Goal: Information Seeking & Learning: Learn about a topic

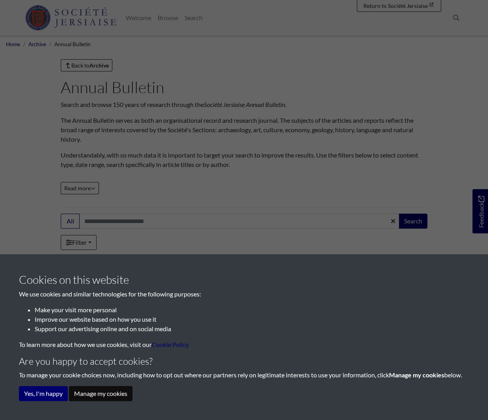
click at [108, 393] on button "Manage my cookies" at bounding box center [101, 393] width 64 height 15
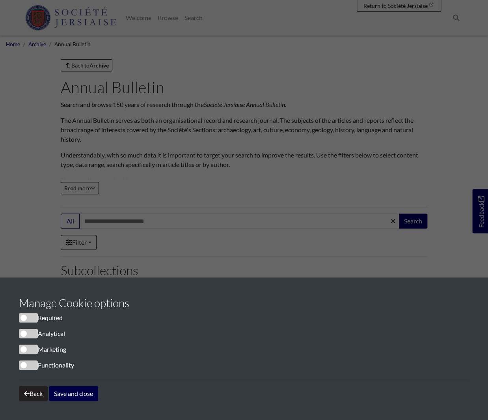
click at [68, 391] on button "Save and close" at bounding box center [73, 393] width 49 height 15
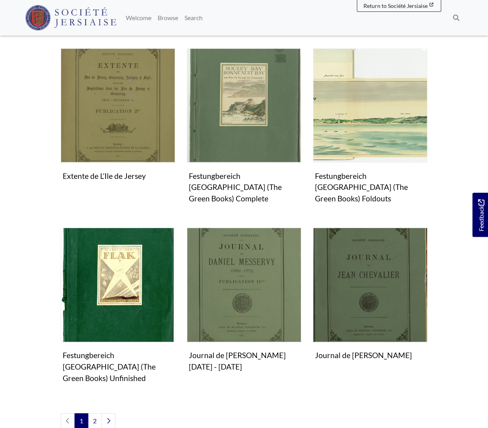
scroll to position [564, 0]
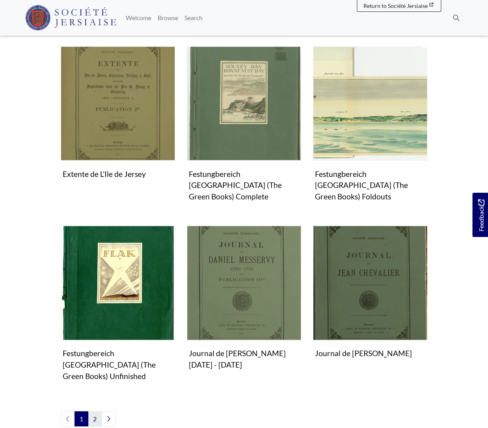
click at [92, 411] on link "2" at bounding box center [95, 418] width 14 height 15
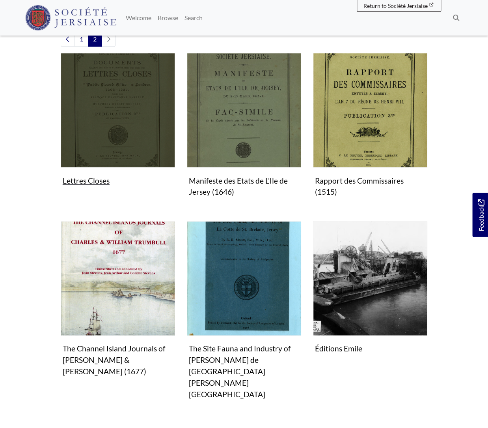
scroll to position [223, 0]
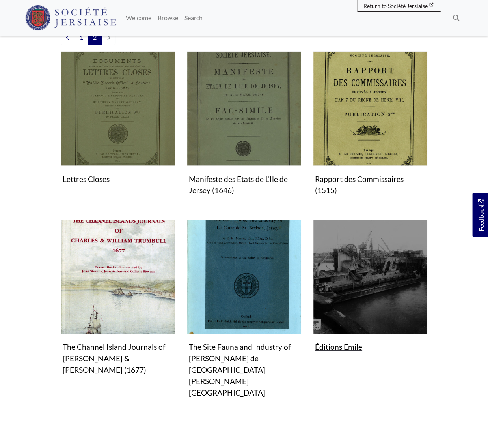
click at [368, 283] on img "Subcollection" at bounding box center [370, 276] width 114 height 114
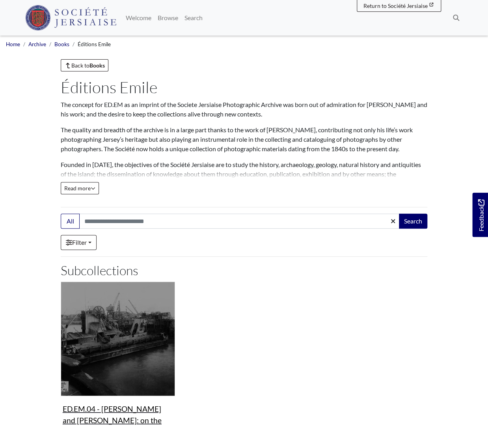
click at [145, 301] on img "Subcollection" at bounding box center [118, 338] width 114 height 114
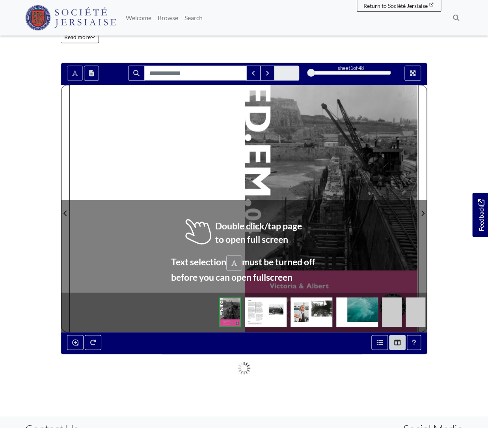
scroll to position [241, 0]
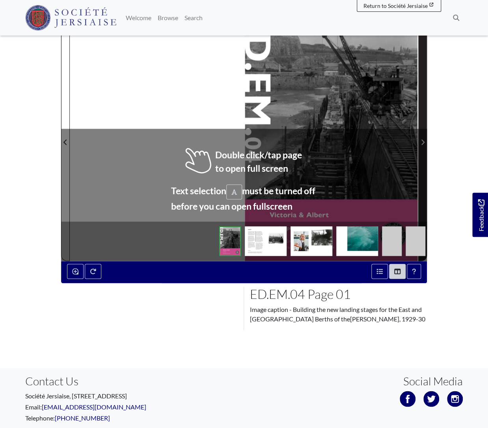
click at [423, 139] on icon "Next Page" at bounding box center [423, 142] width 3 height 6
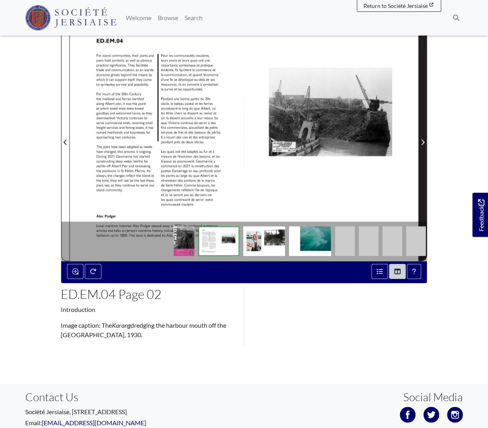
click at [423, 139] on icon "Next Page" at bounding box center [423, 142] width 3 height 6
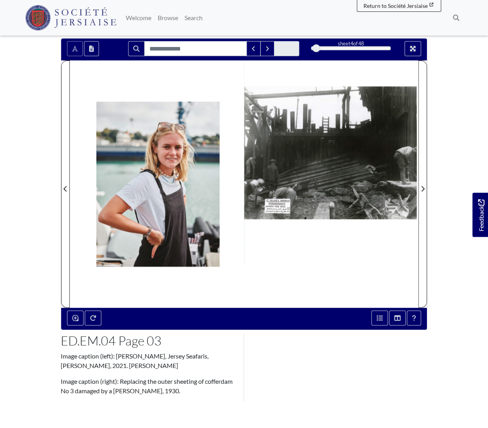
scroll to position [194, 0]
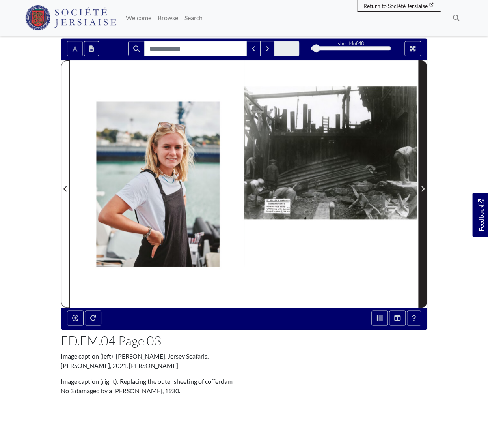
click at [424, 186] on icon "Next Page" at bounding box center [423, 189] width 3 height 6
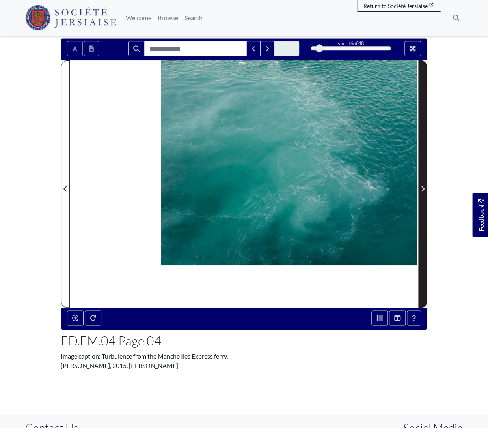
click at [424, 186] on icon "Next Page" at bounding box center [423, 189] width 3 height 6
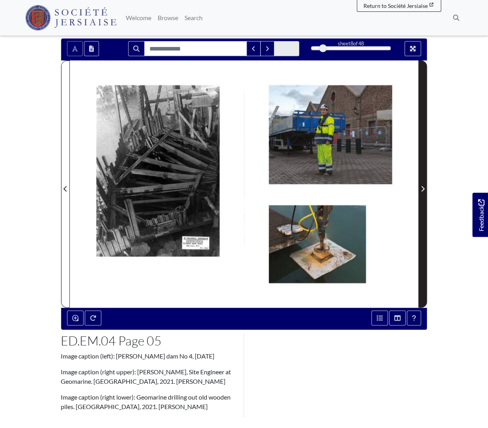
click at [424, 186] on icon "Next Page" at bounding box center [423, 189] width 3 height 6
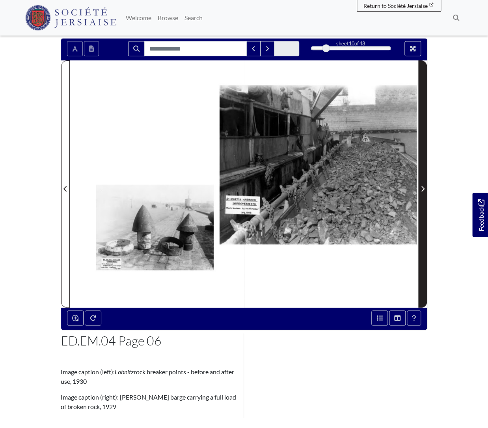
click at [424, 186] on icon "Next Page" at bounding box center [423, 189] width 3 height 6
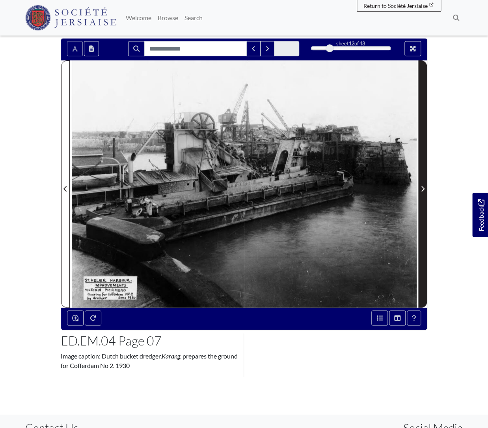
click at [424, 186] on icon "Next Page" at bounding box center [423, 189] width 3 height 6
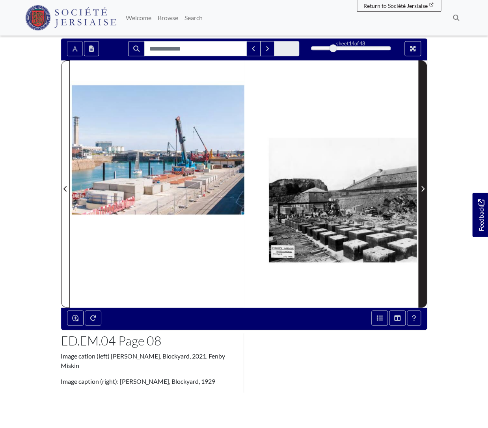
click at [424, 186] on icon "Next Page" at bounding box center [423, 189] width 3 height 6
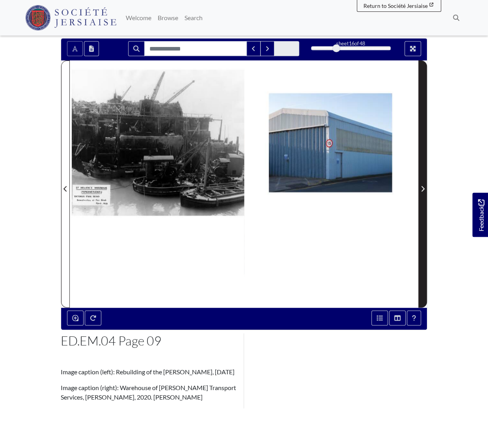
click at [424, 186] on icon "Next Page" at bounding box center [423, 189] width 3 height 6
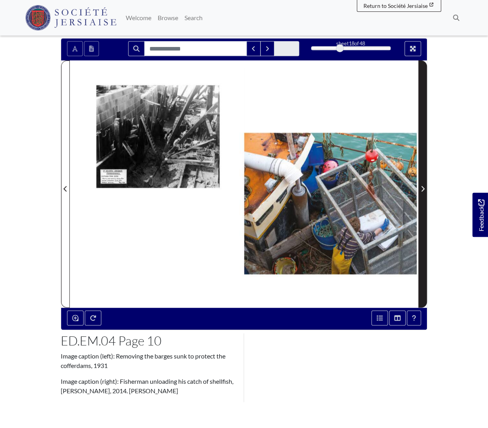
click at [424, 186] on icon "Next Page" at bounding box center [423, 189] width 3 height 6
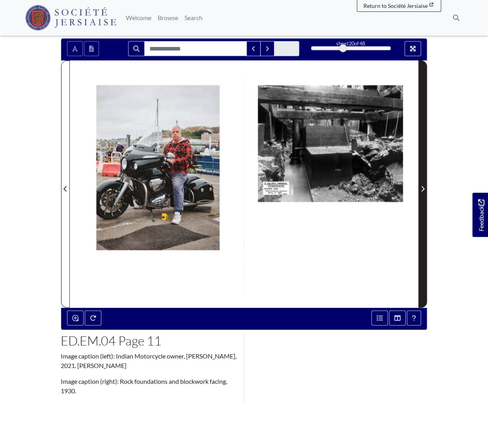
click at [424, 186] on icon "Next Page" at bounding box center [423, 189] width 3 height 6
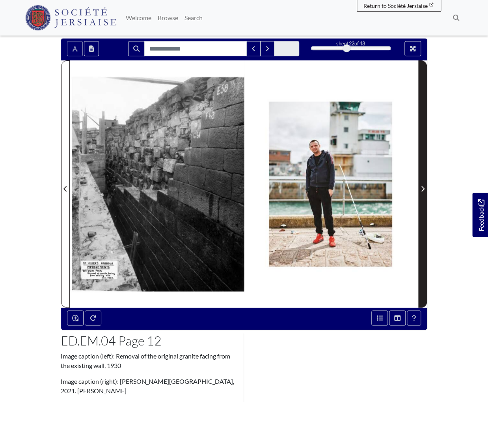
click at [424, 186] on icon "Next Page" at bounding box center [423, 189] width 3 height 6
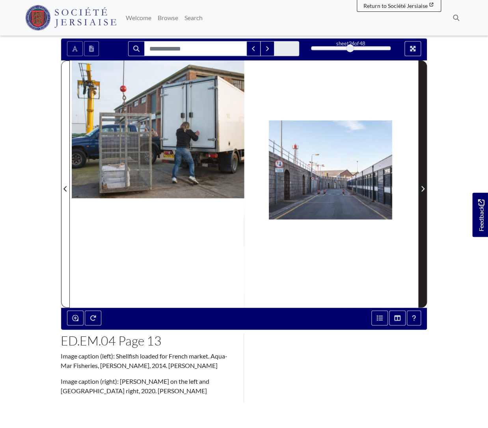
click at [424, 186] on icon "Next Page" at bounding box center [423, 189] width 3 height 6
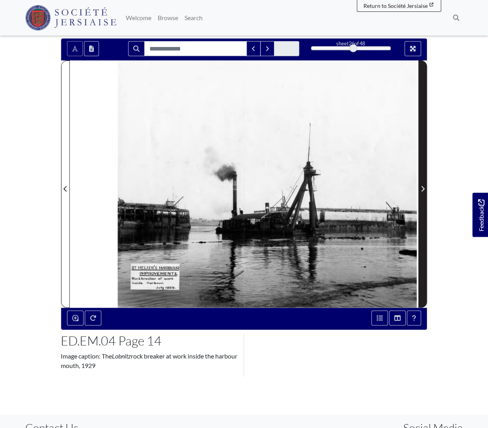
click at [424, 186] on icon "Next Page" at bounding box center [423, 189] width 3 height 6
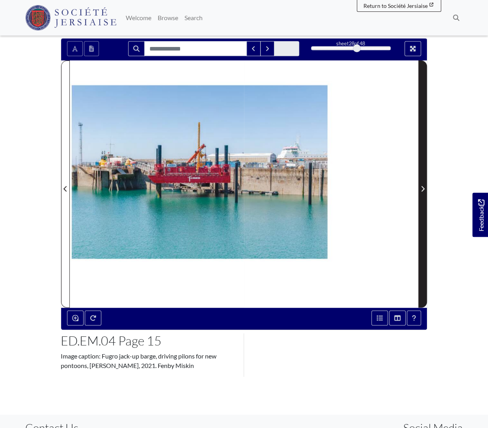
click at [424, 186] on icon "Next Page" at bounding box center [423, 189] width 3 height 6
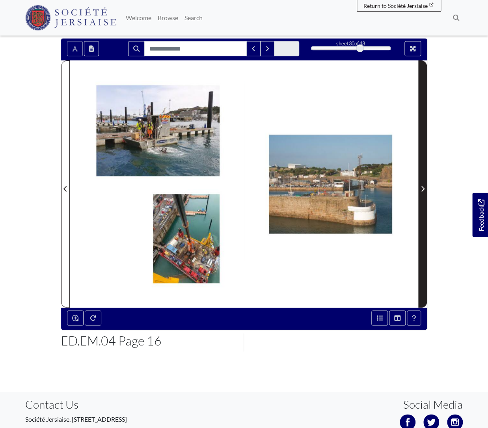
click at [424, 186] on icon "Next Page" at bounding box center [423, 189] width 3 height 6
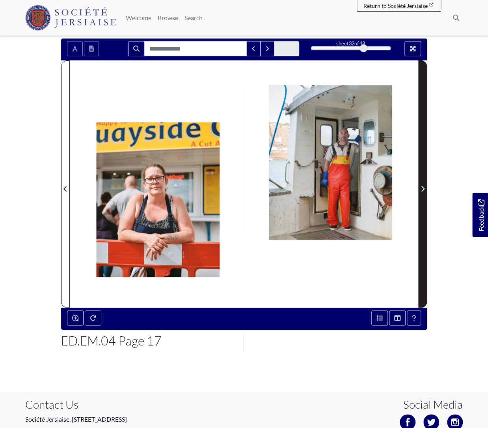
click at [424, 186] on icon "Next Page" at bounding box center [423, 189] width 3 height 6
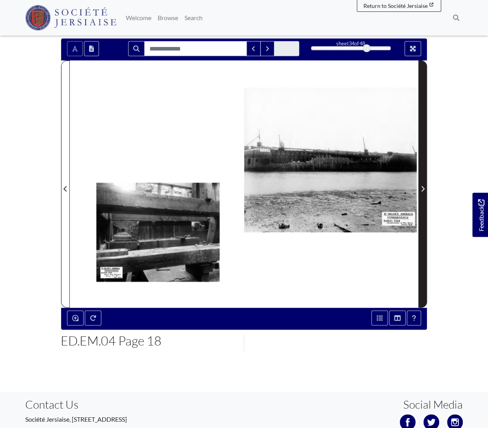
click at [424, 186] on icon "Next Page" at bounding box center [423, 189] width 3 height 6
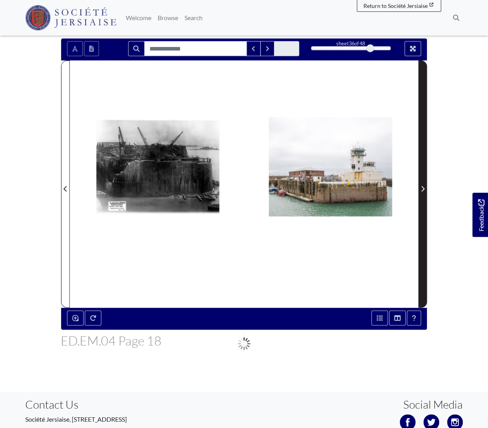
click at [424, 186] on icon "Next Page" at bounding box center [423, 189] width 3 height 6
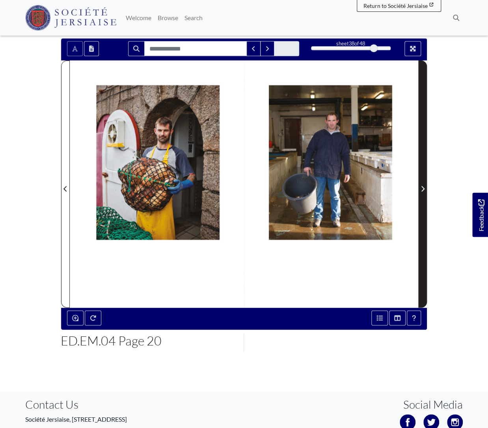
click at [424, 186] on icon "Next Page" at bounding box center [423, 189] width 3 height 6
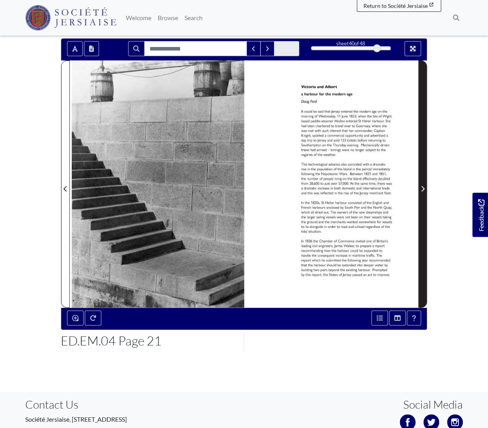
click at [424, 186] on icon "Next Page" at bounding box center [423, 189] width 3 height 6
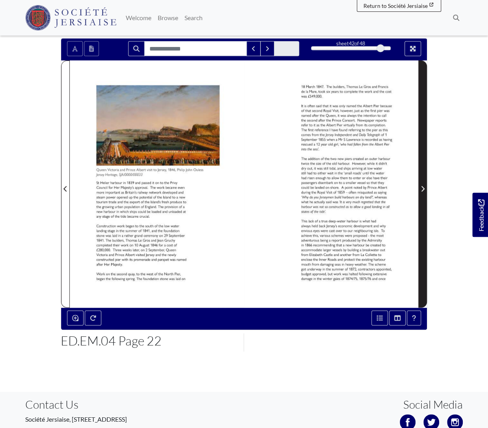
click at [424, 186] on icon "Next Page" at bounding box center [423, 189] width 3 height 6
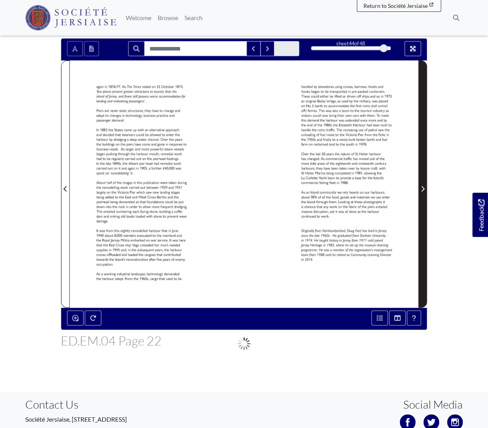
click at [424, 186] on icon "Next Page" at bounding box center [423, 189] width 3 height 6
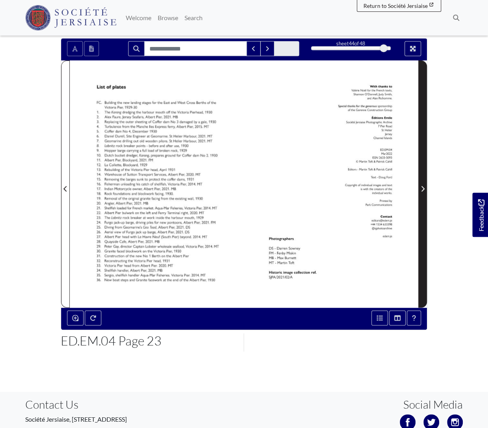
click at [424, 186] on icon "Next Page" at bounding box center [423, 189] width 3 height 6
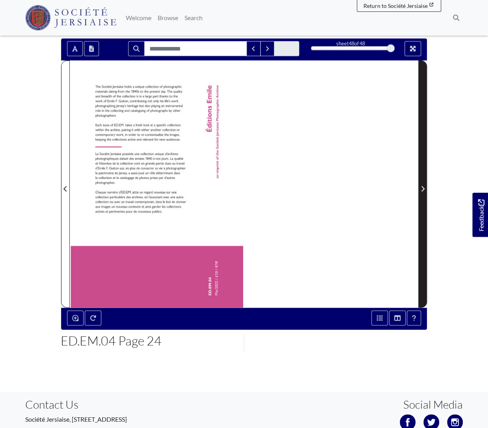
click at [424, 186] on icon "Next Page" at bounding box center [423, 189] width 3 height 6
